Goal: Information Seeking & Learning: Learn about a topic

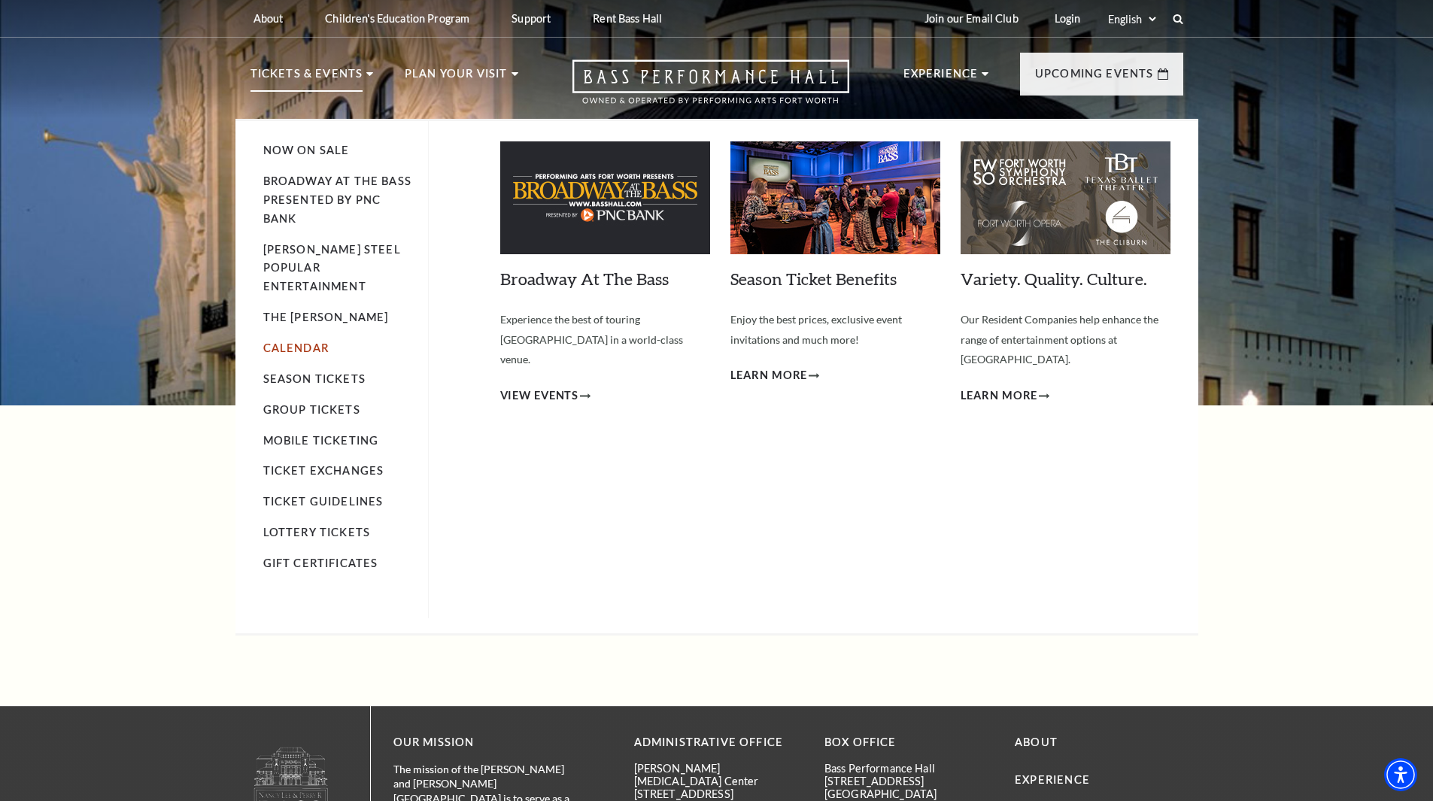
click at [307, 341] on link "Calendar" at bounding box center [295, 347] width 65 height 13
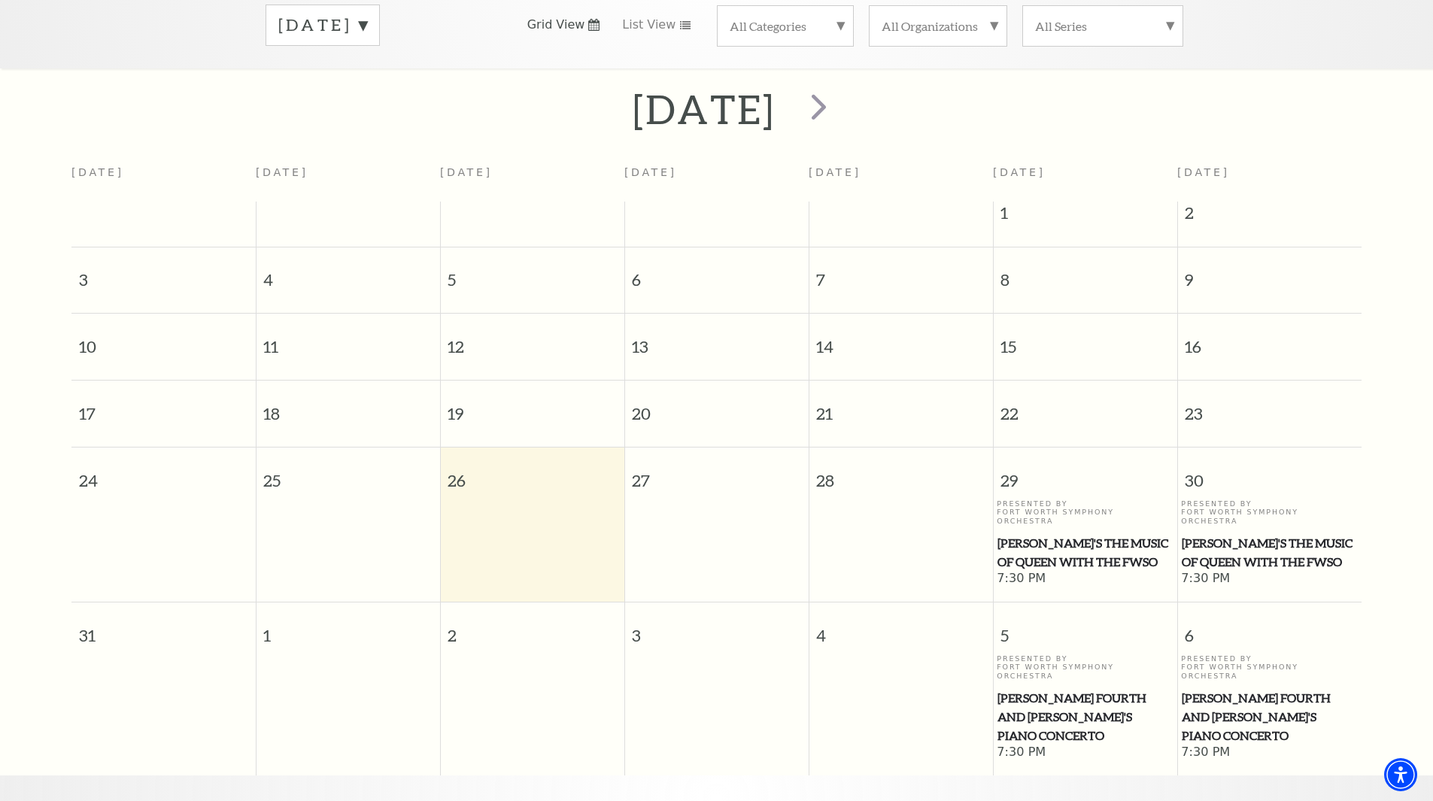
scroll to position [283, 0]
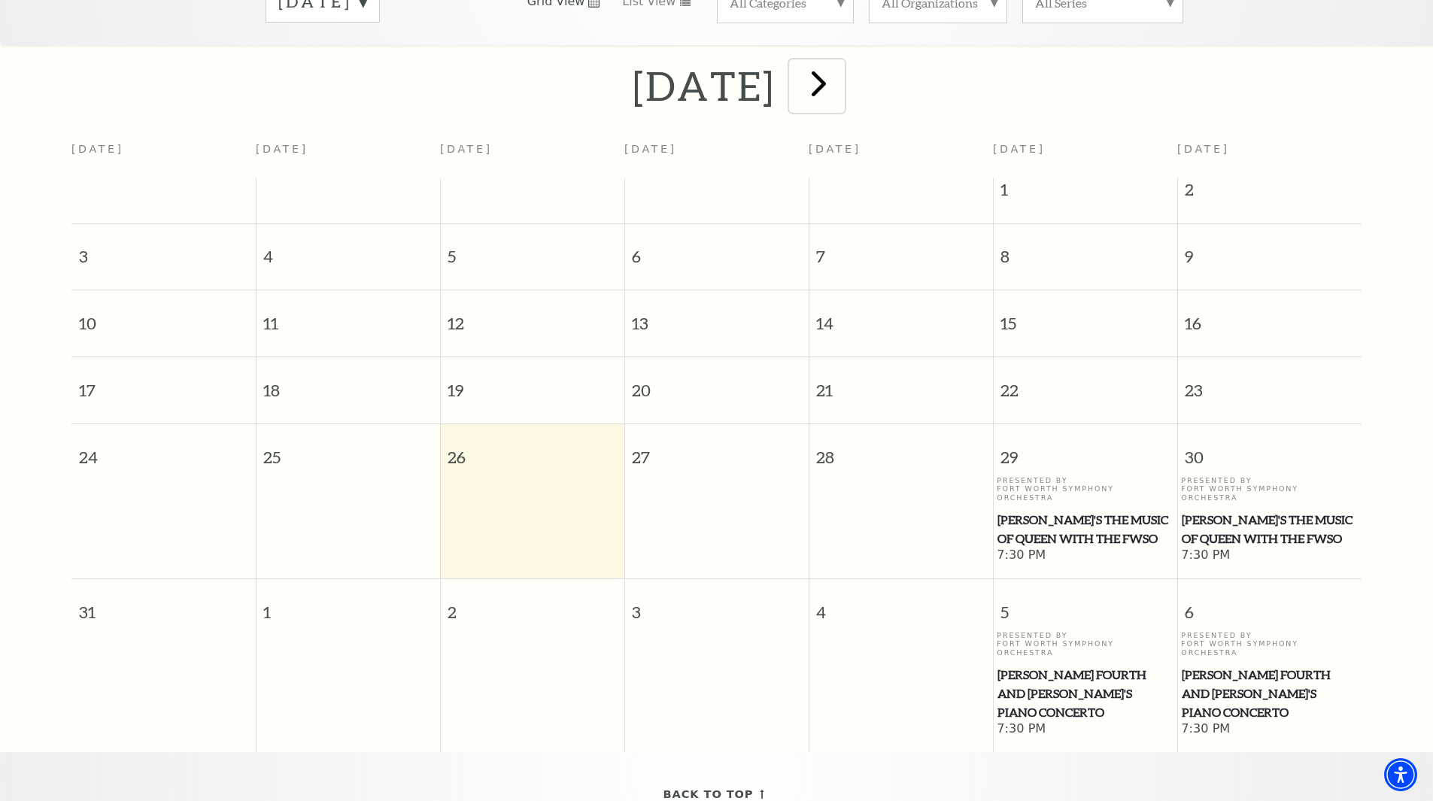
drag, startPoint x: 864, startPoint y: 76, endPoint x: 827, endPoint y: 196, distance: 125.8
click at [840, 76] on span "next" at bounding box center [818, 83] width 43 height 43
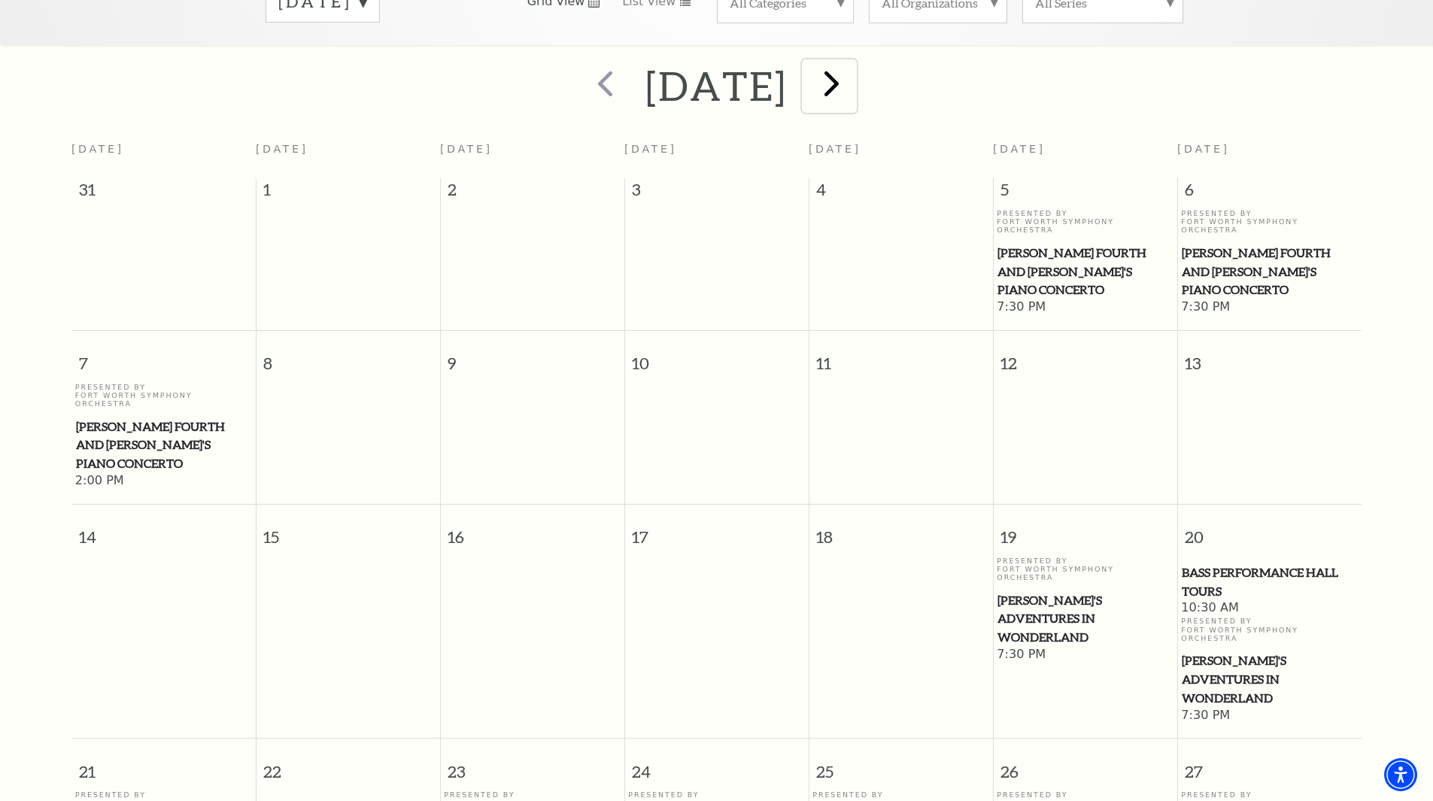
click at [853, 72] on span "next" at bounding box center [831, 83] width 43 height 43
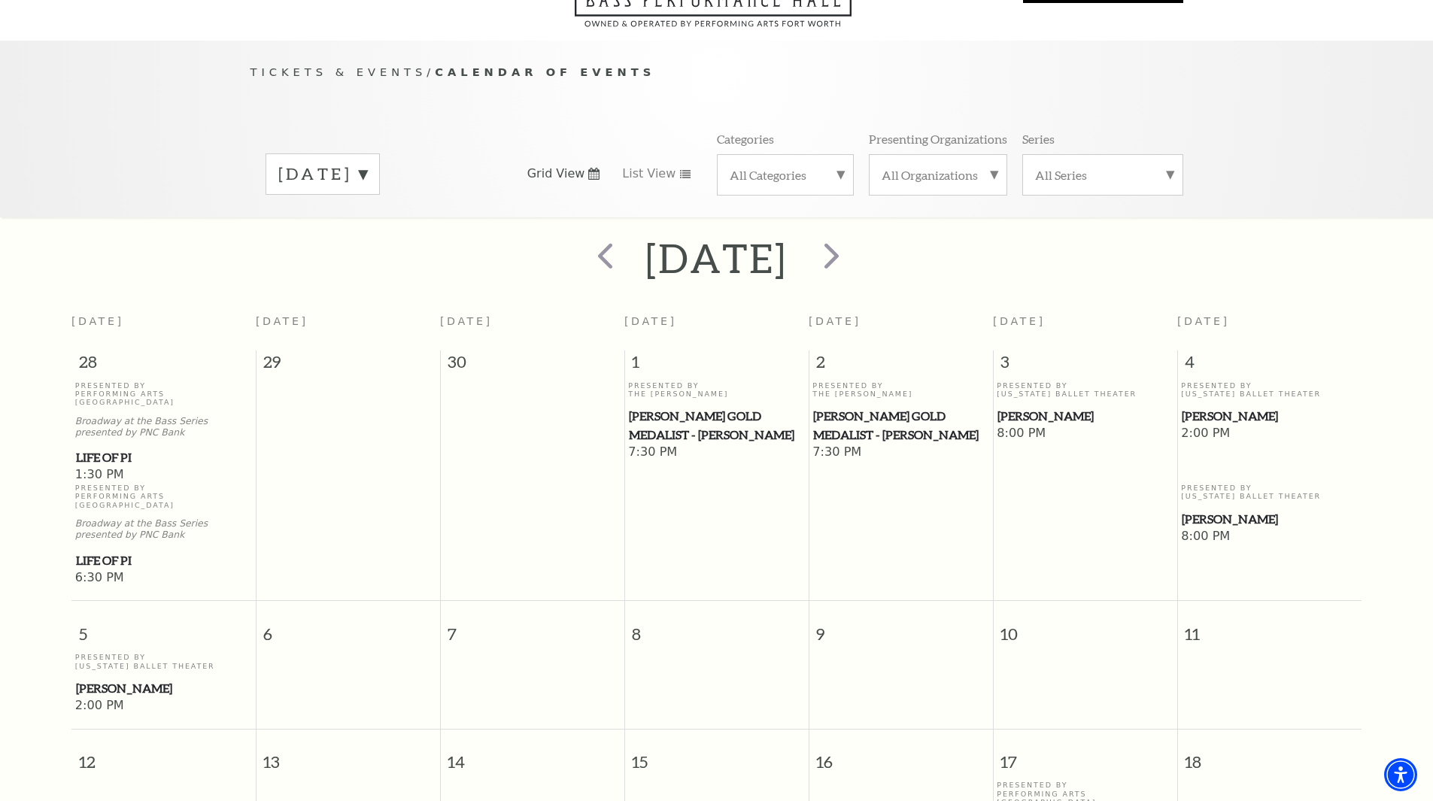
scroll to position [58, 0]
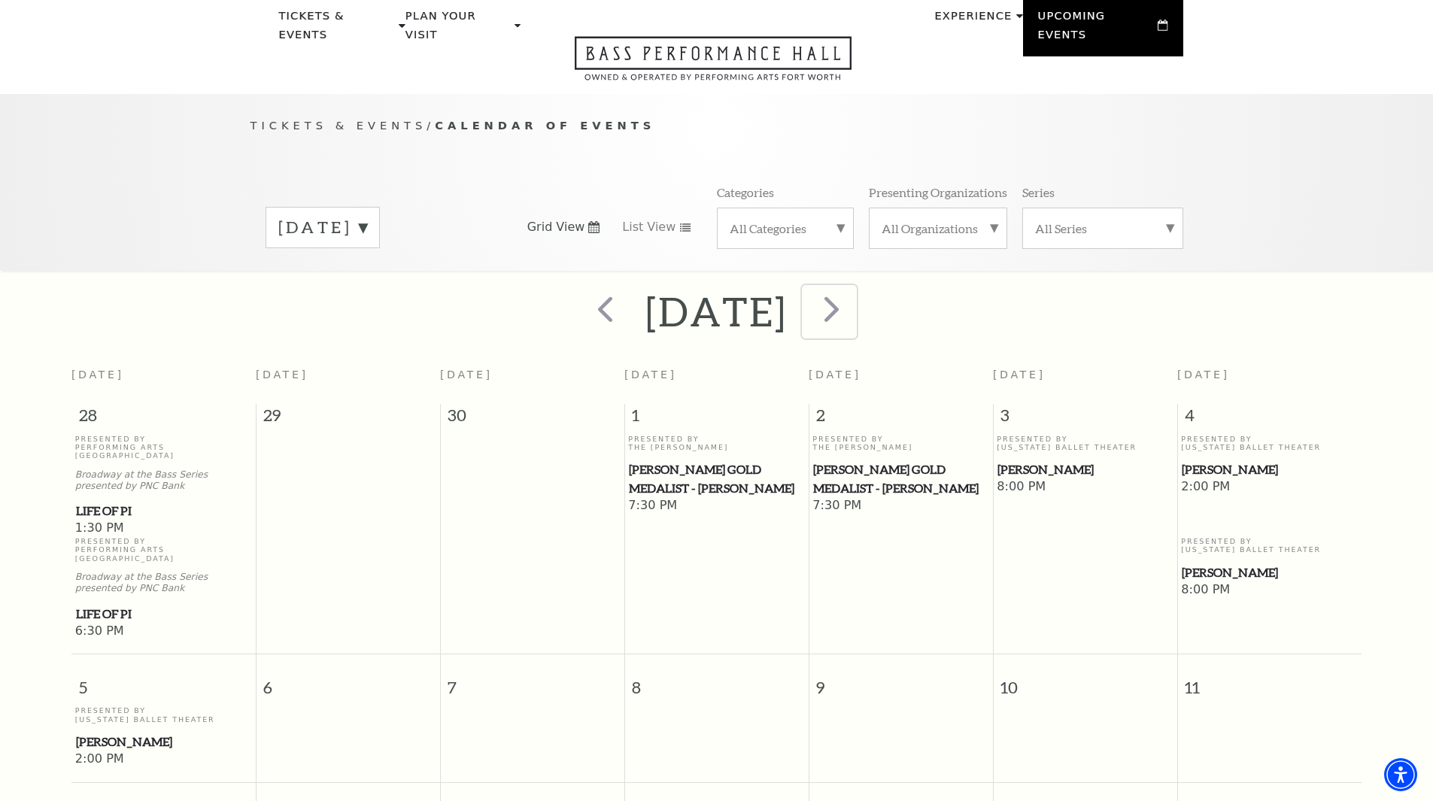
click at [853, 287] on span "next" at bounding box center [831, 308] width 43 height 43
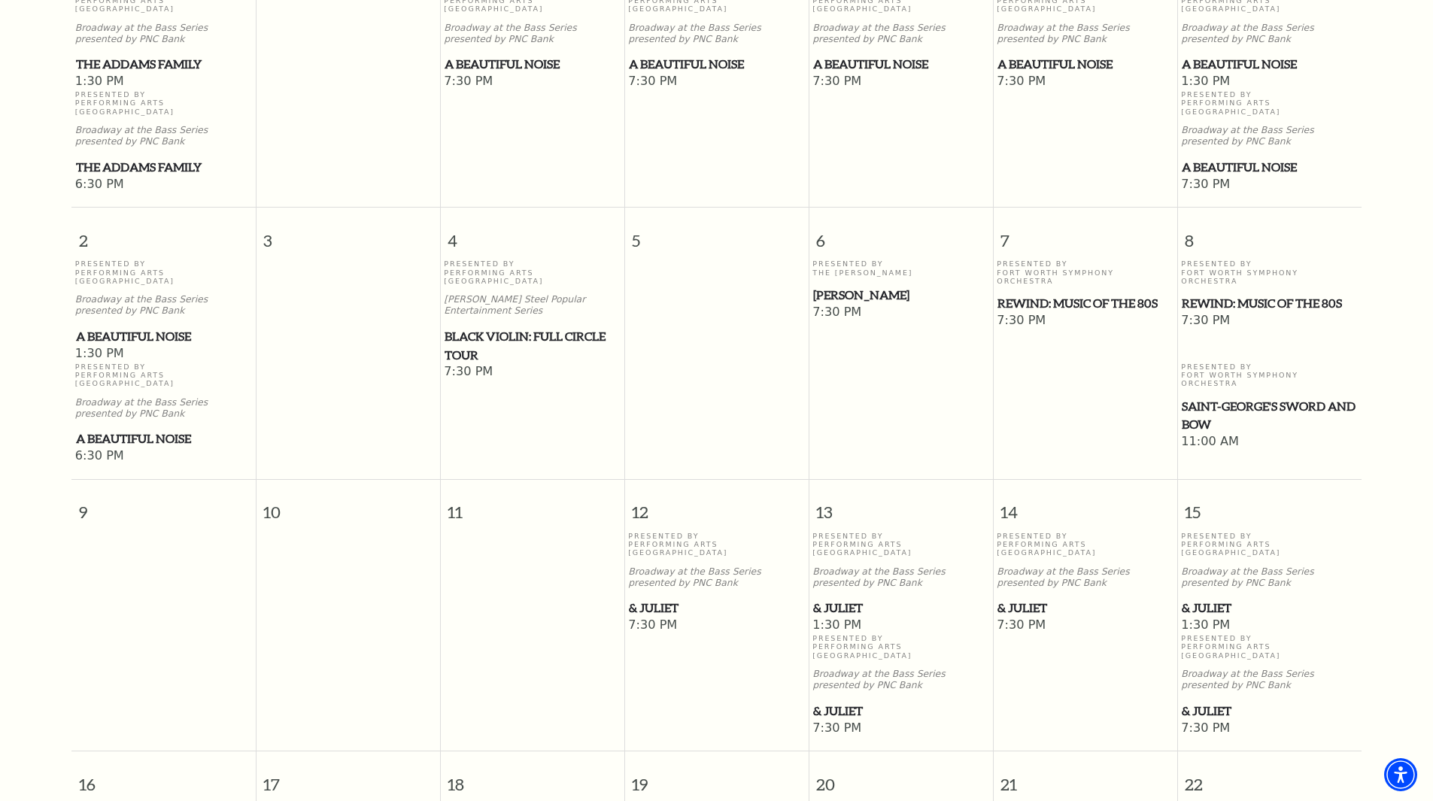
scroll to position [208, 0]
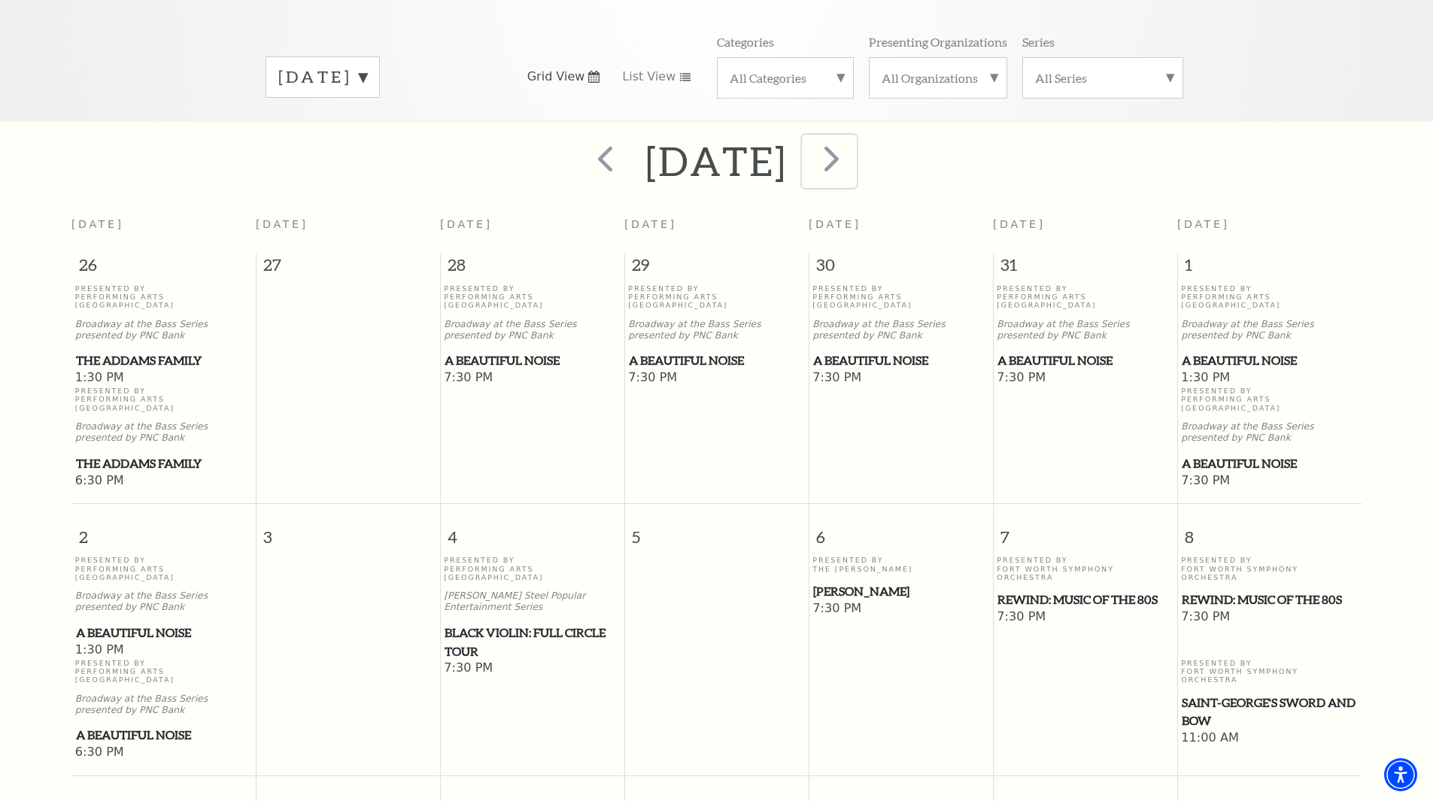
click at [853, 146] on span "next" at bounding box center [831, 158] width 43 height 43
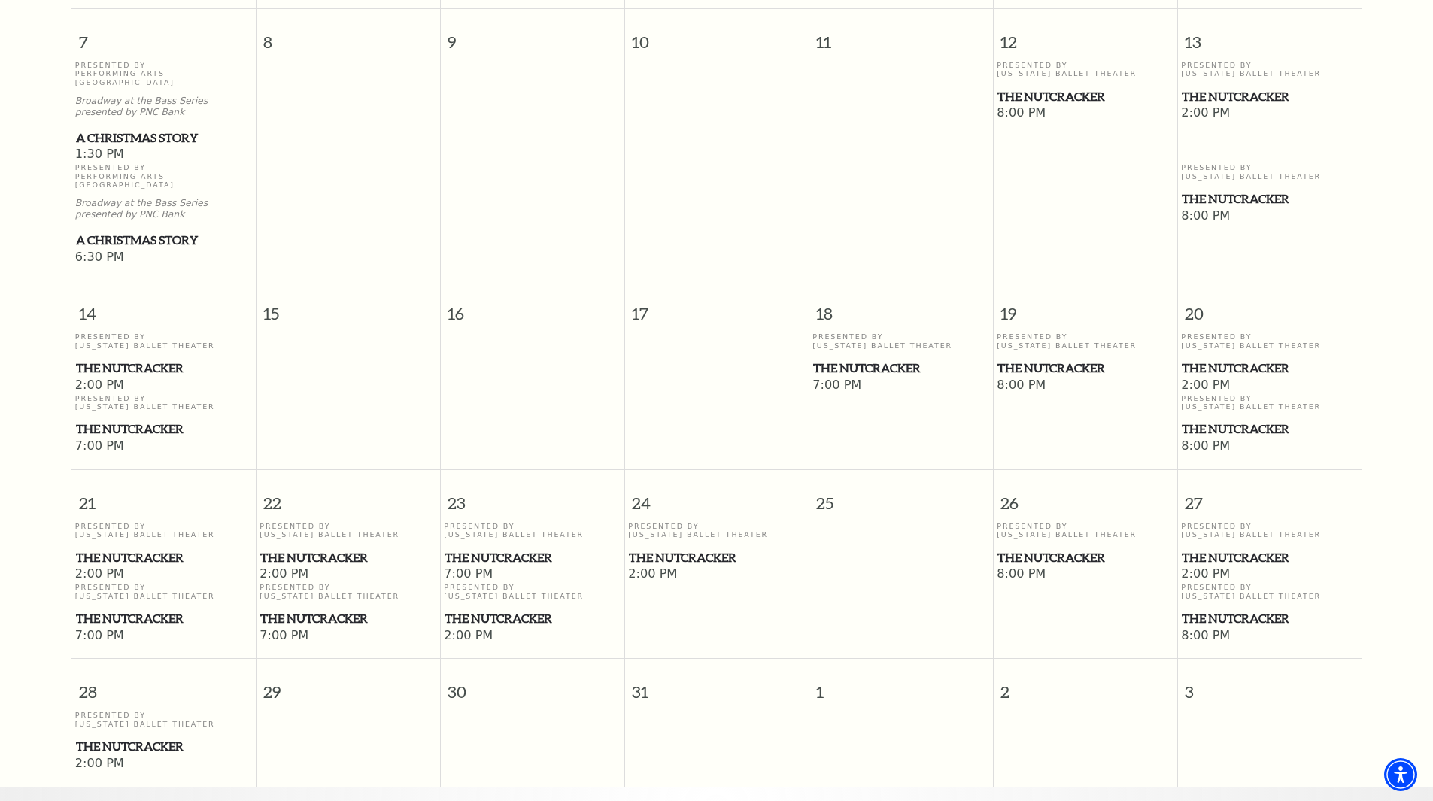
scroll to position [735, 0]
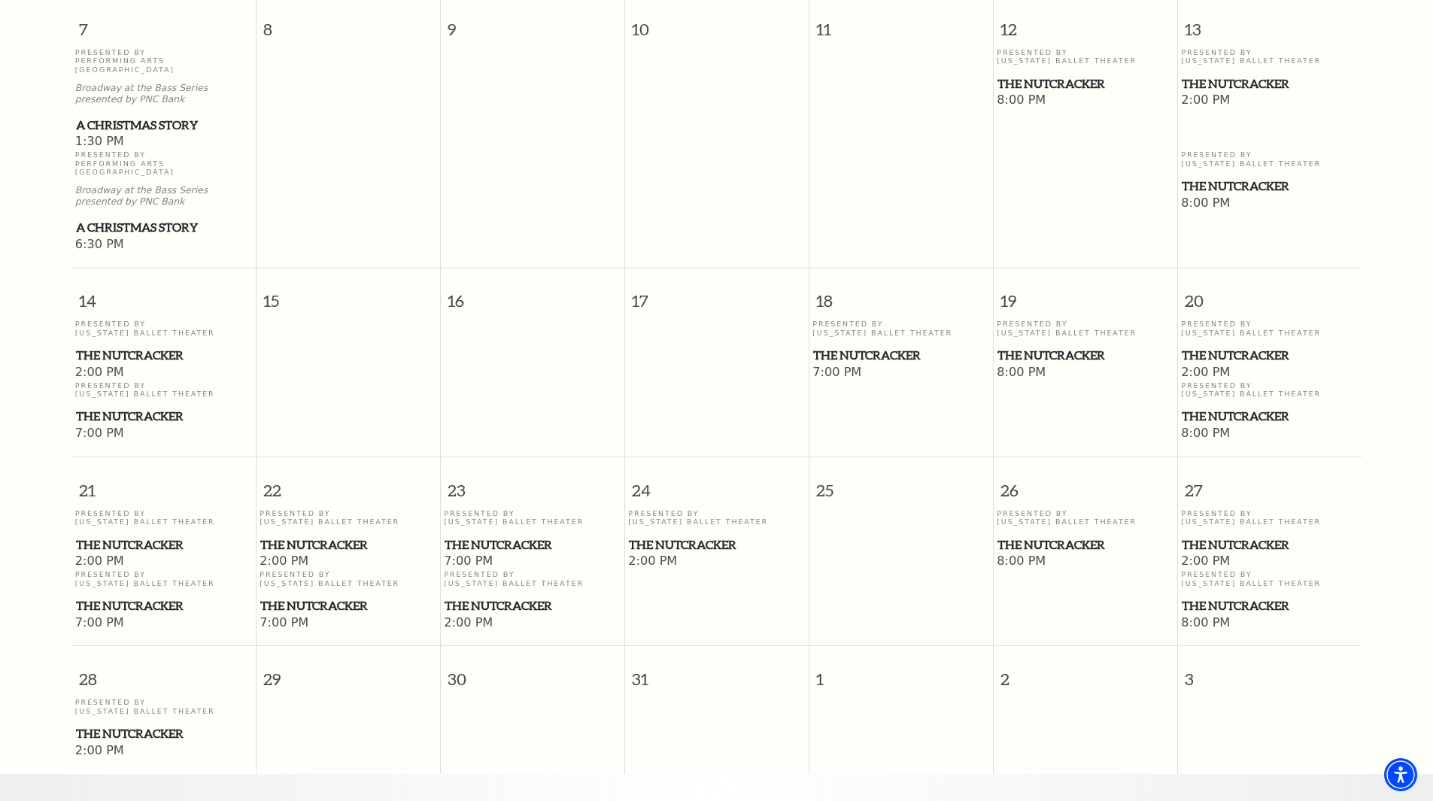
click at [565, 596] on span "The Nutcracker" at bounding box center [531, 605] width 175 height 19
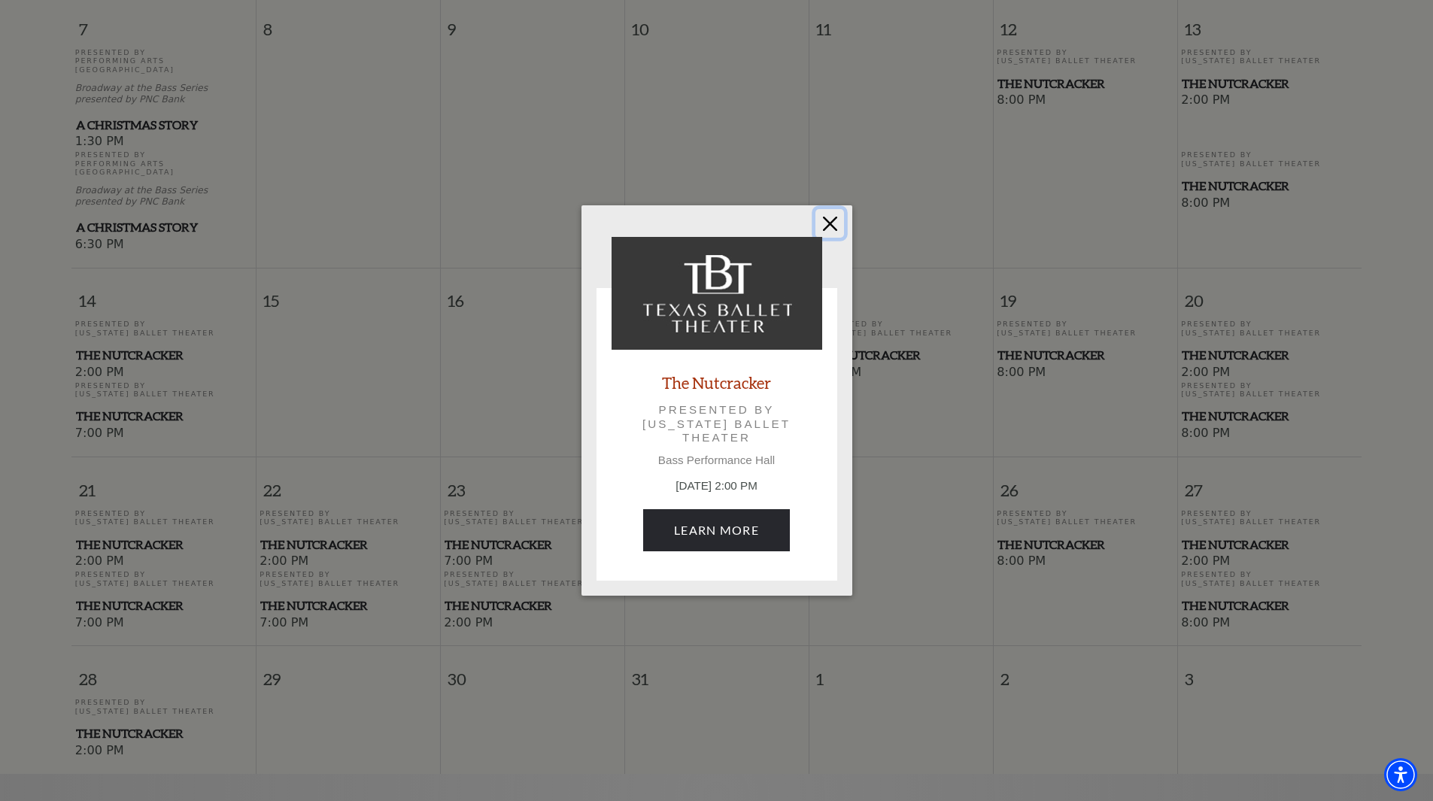
click at [841, 229] on button "Close" at bounding box center [829, 223] width 29 height 29
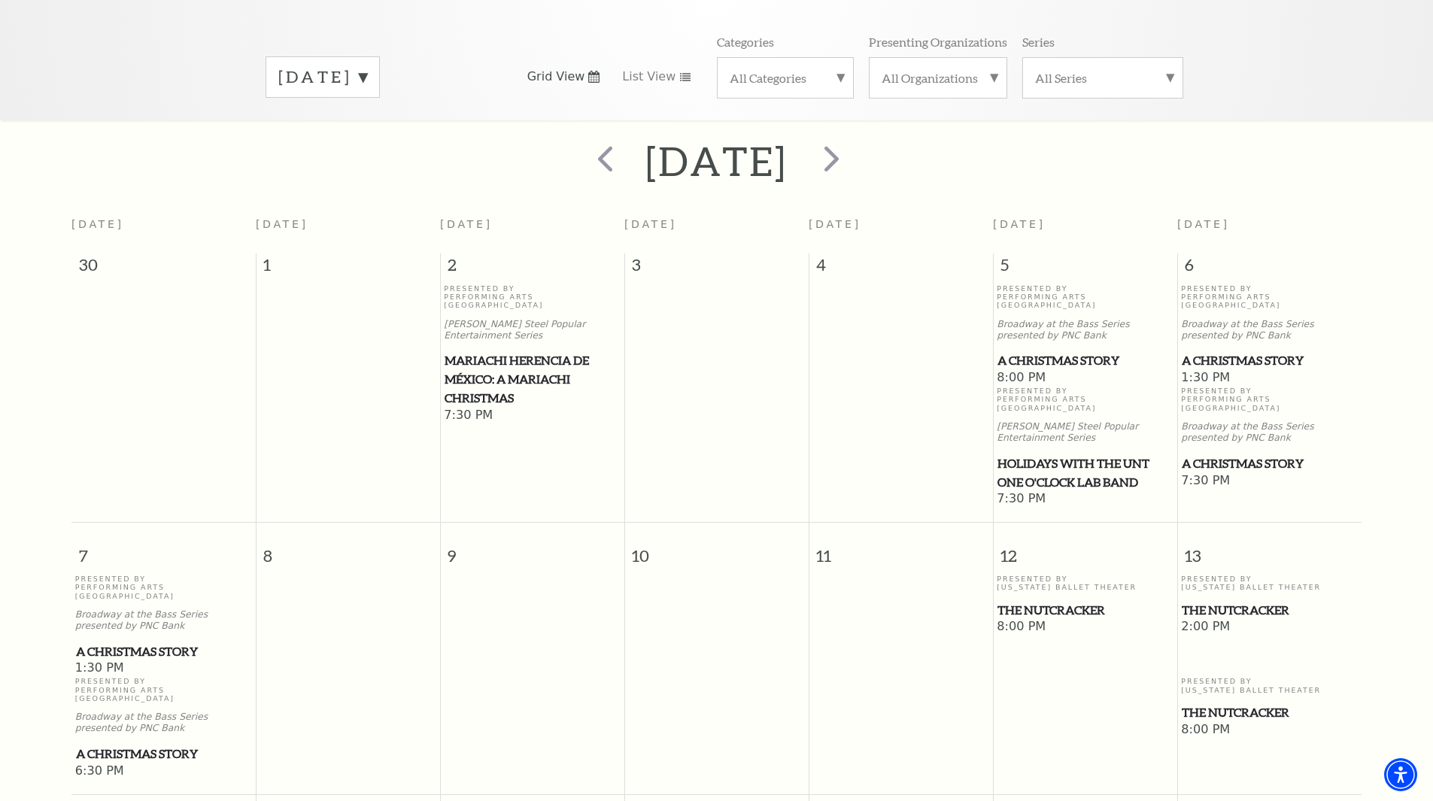
scroll to position [0, 0]
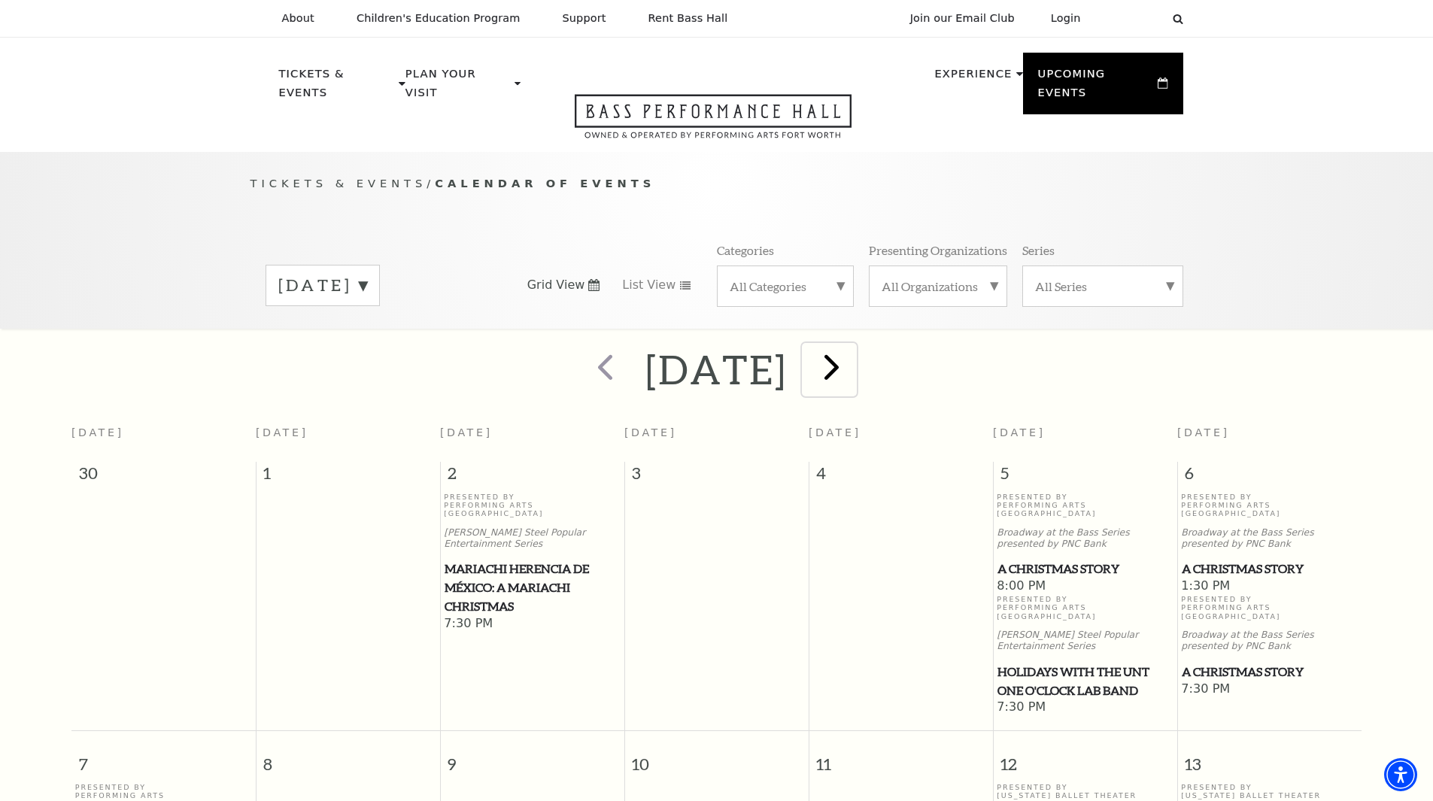
click at [853, 361] on span "next" at bounding box center [831, 366] width 43 height 43
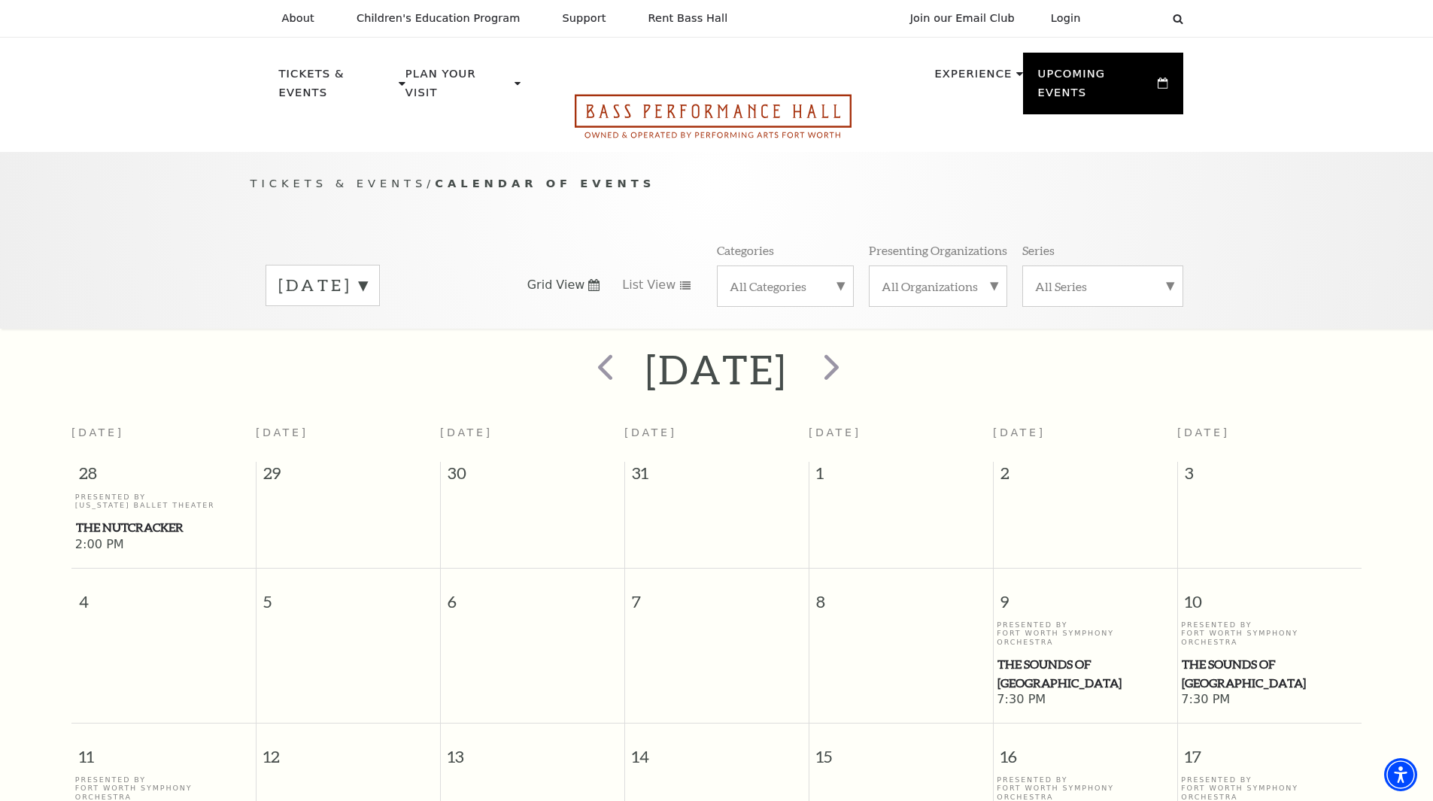
click at [799, 111] on icon "Open this option" at bounding box center [713, 116] width 277 height 44
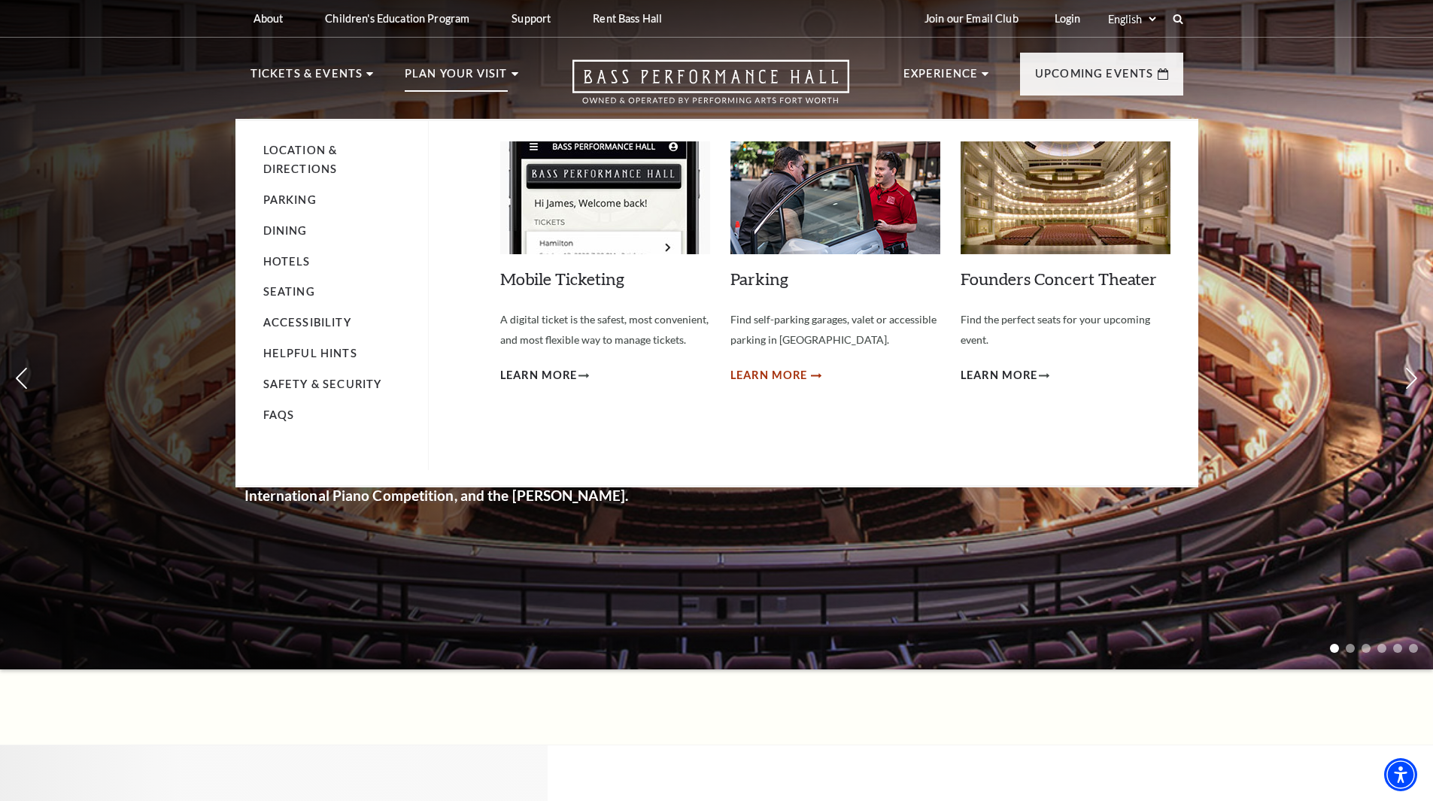
click at [778, 375] on span "Learn More" at bounding box center [768, 375] width 77 height 19
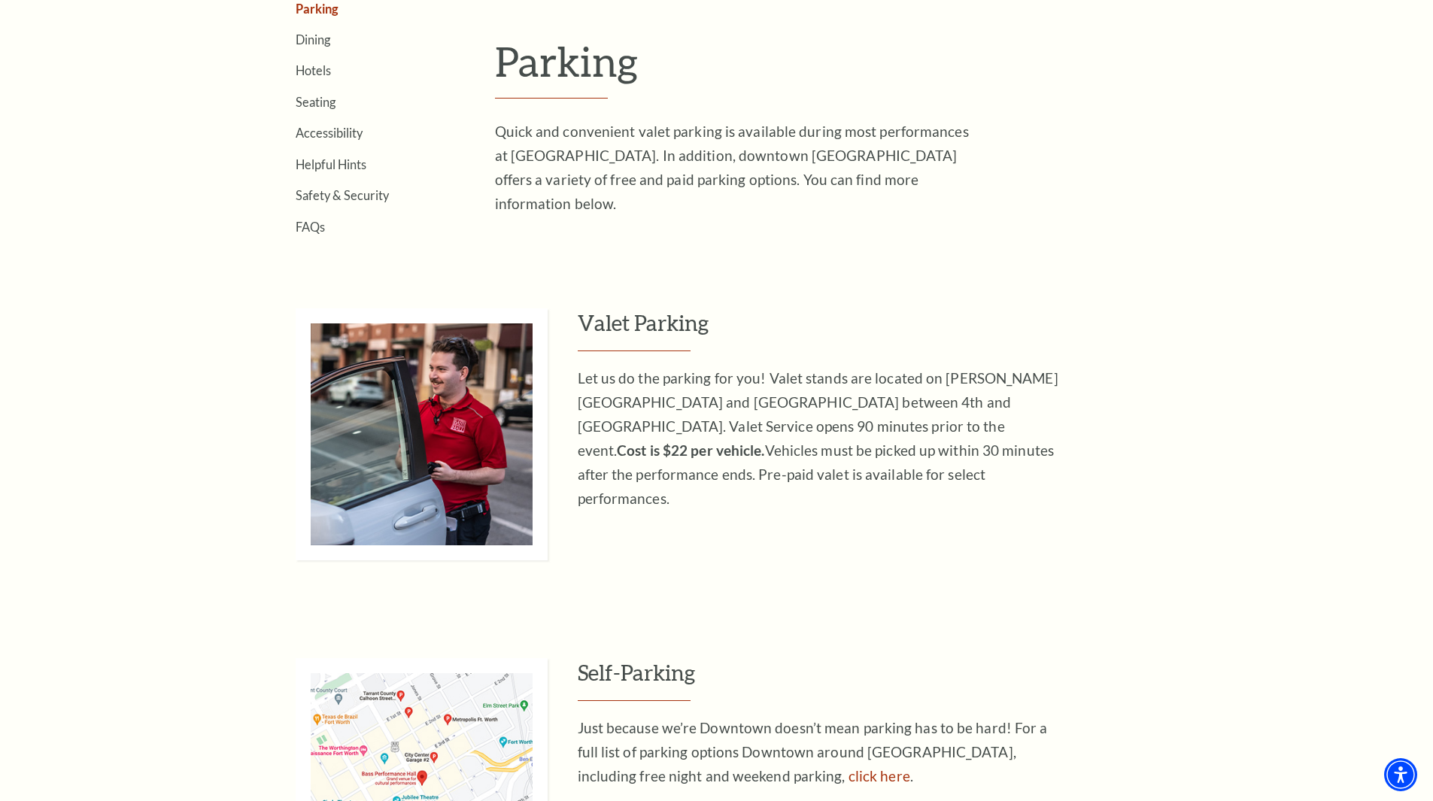
scroll to position [752, 0]
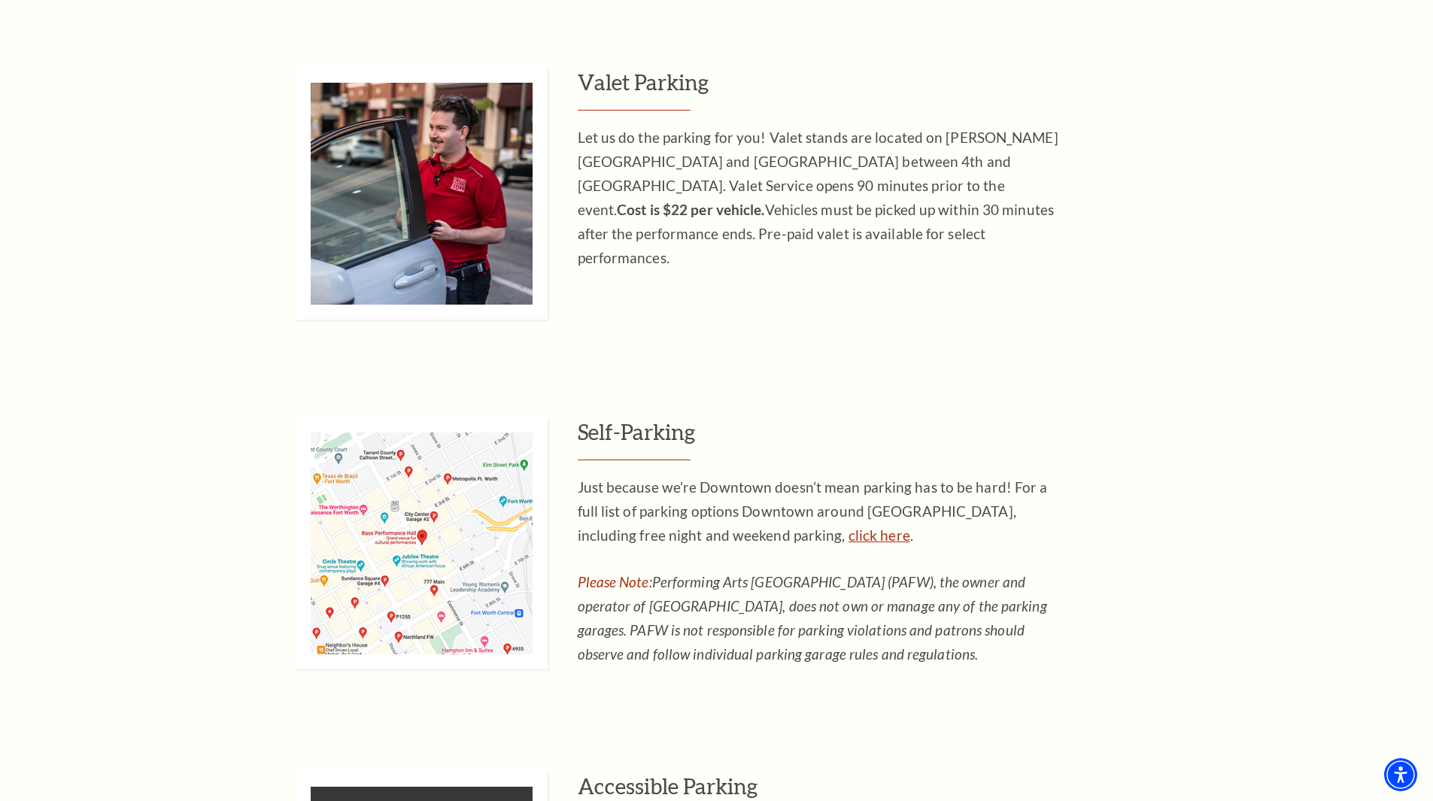
click at [848, 539] on link "click here" at bounding box center [879, 534] width 62 height 17
